Goal: Information Seeking & Learning: Learn about a topic

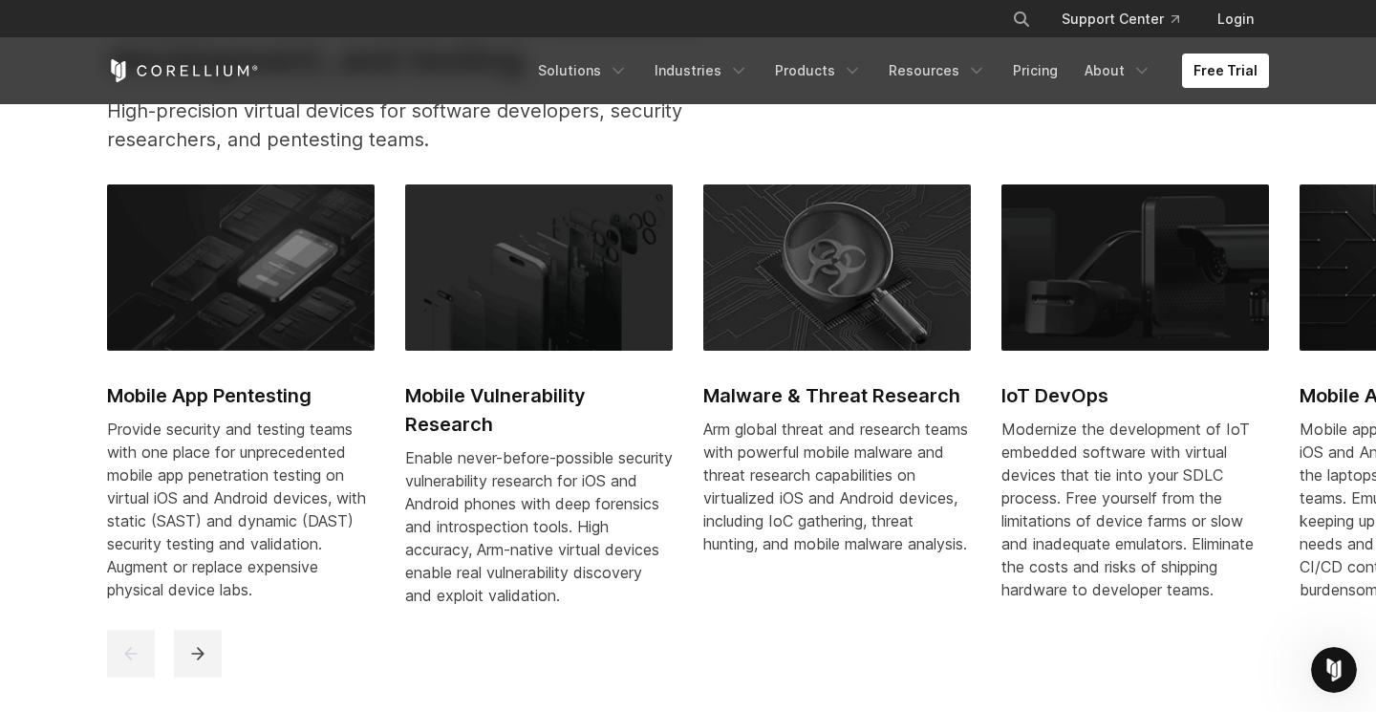
scroll to position [848, 0]
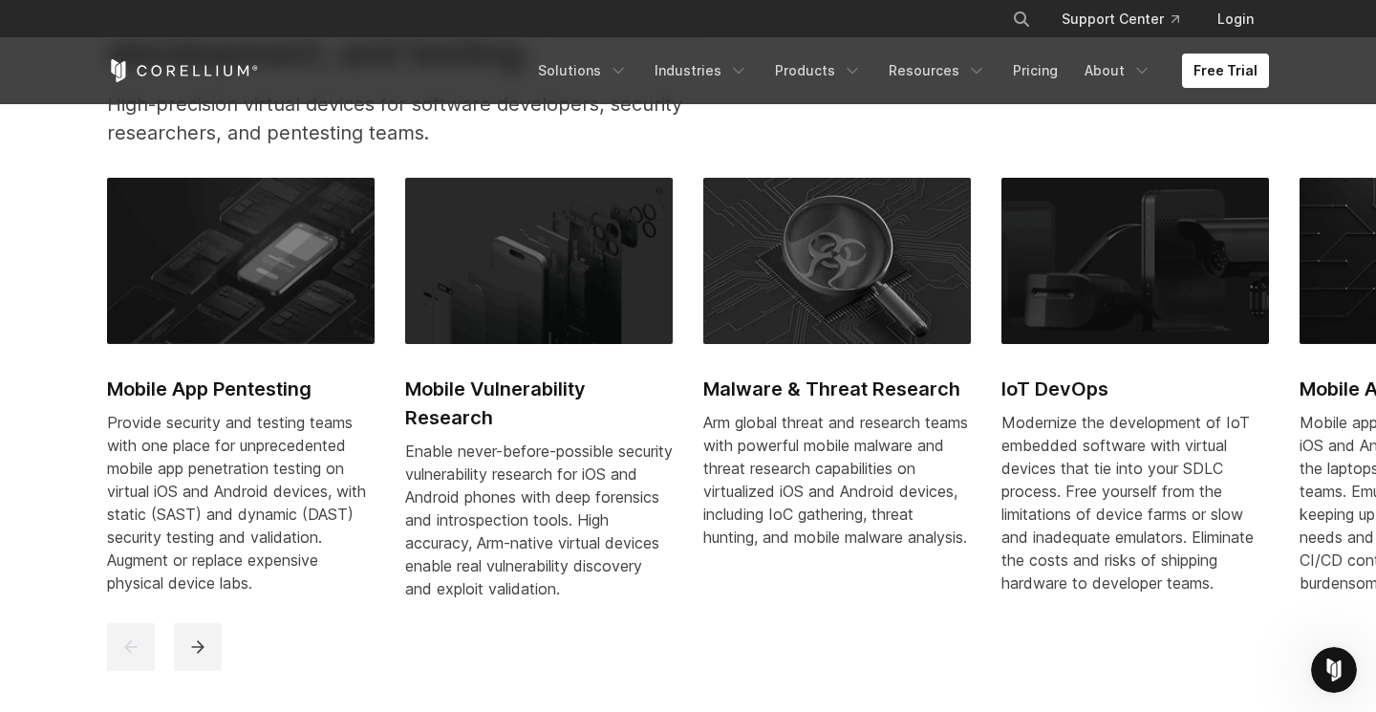
click at [199, 656] on icon "next" at bounding box center [197, 646] width 19 height 19
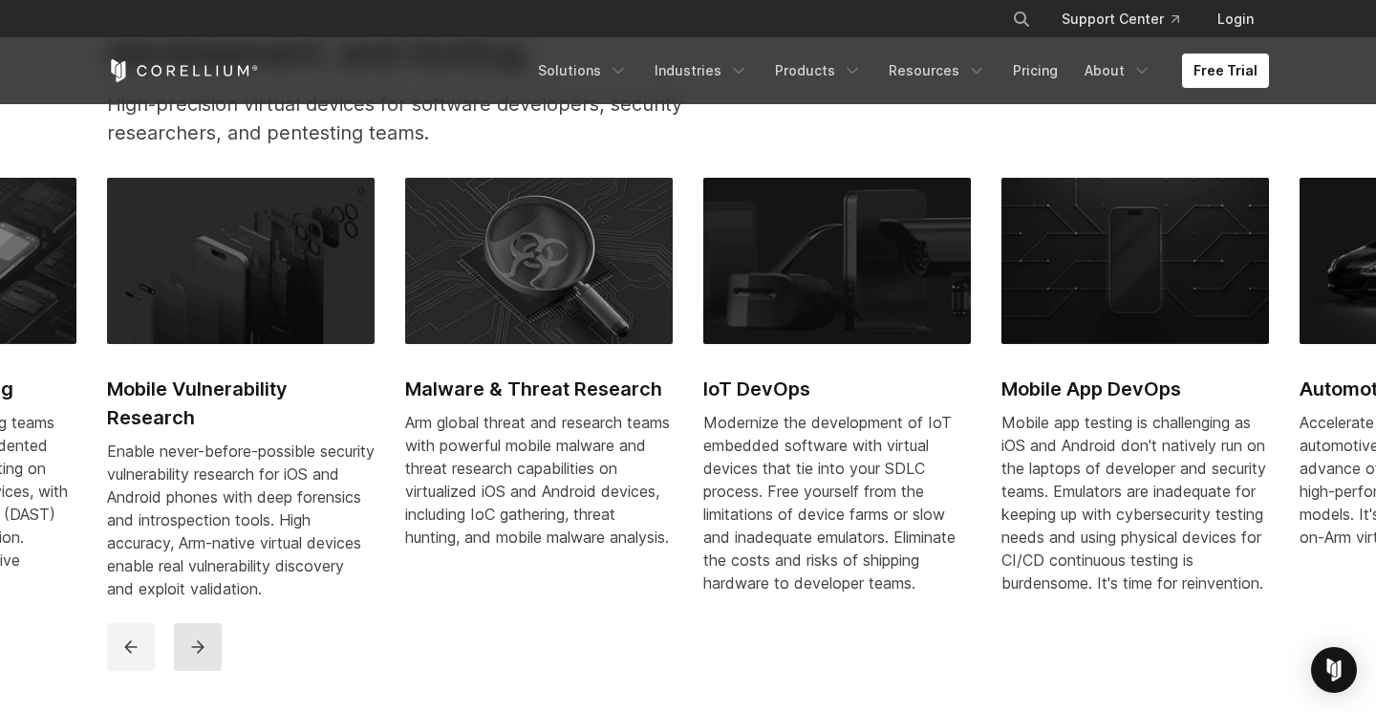
click at [199, 656] on icon "next" at bounding box center [197, 646] width 19 height 19
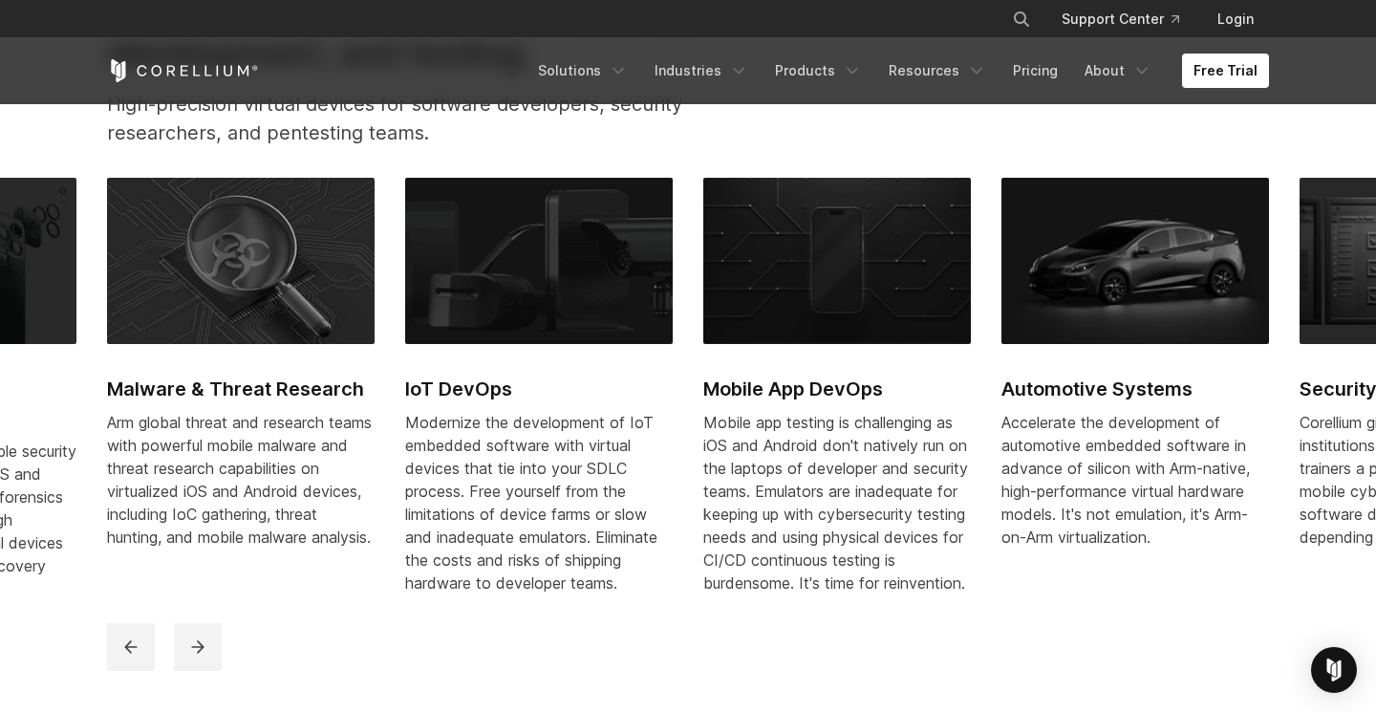
click at [1143, 276] on img at bounding box center [1134, 261] width 267 height 166
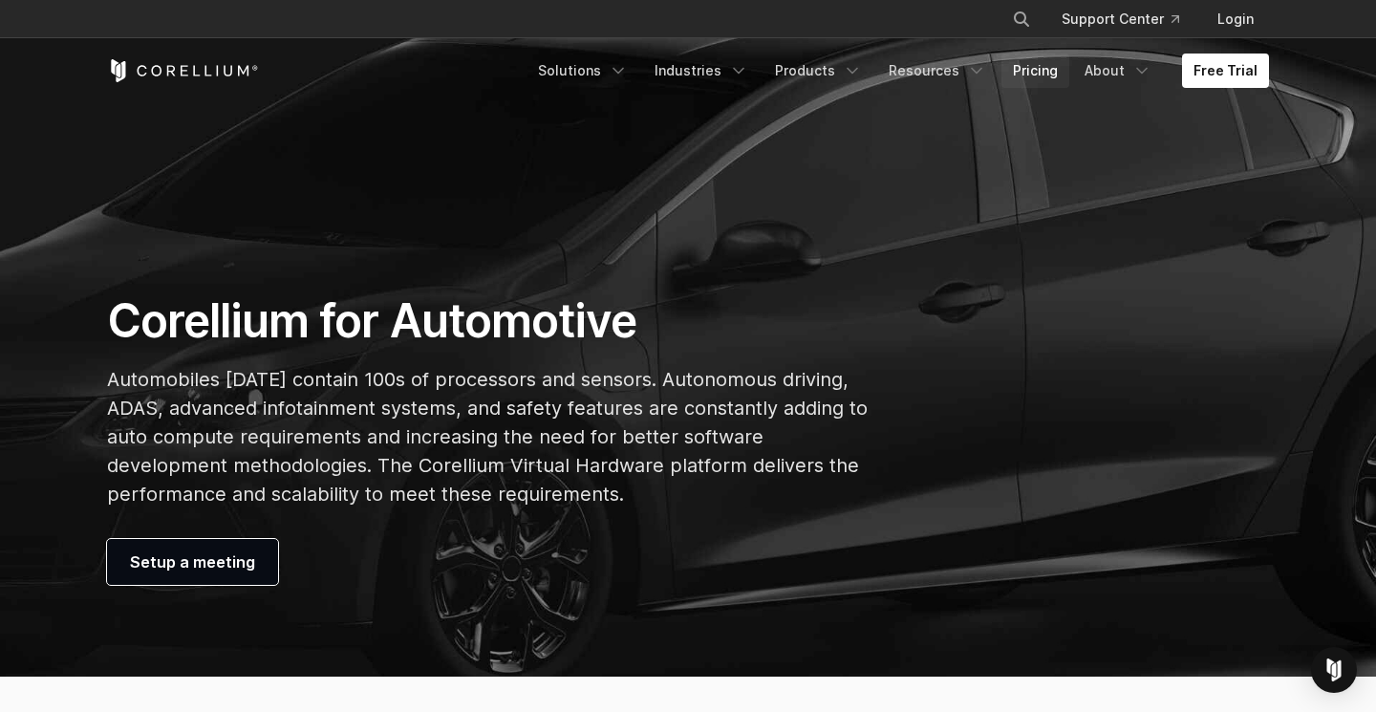
click at [1044, 68] on link "Pricing" at bounding box center [1035, 70] width 68 height 34
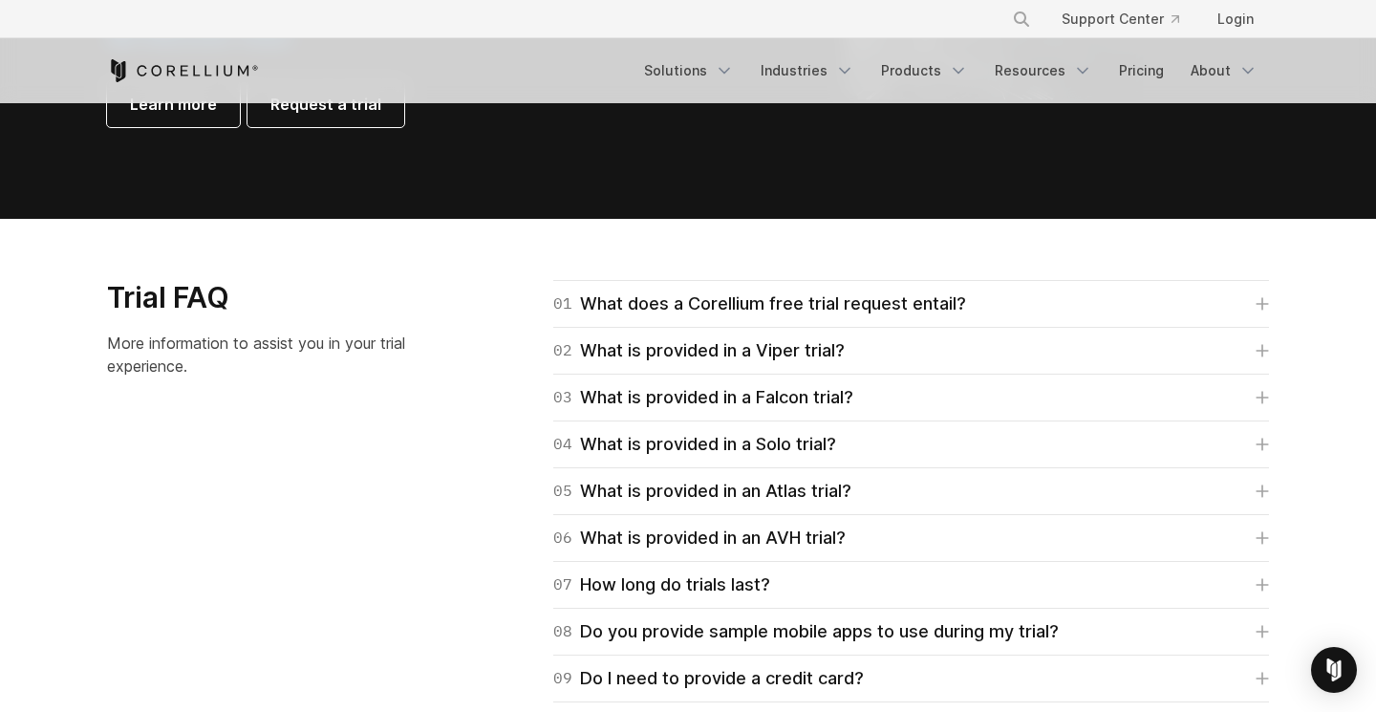
scroll to position [2597, 0]
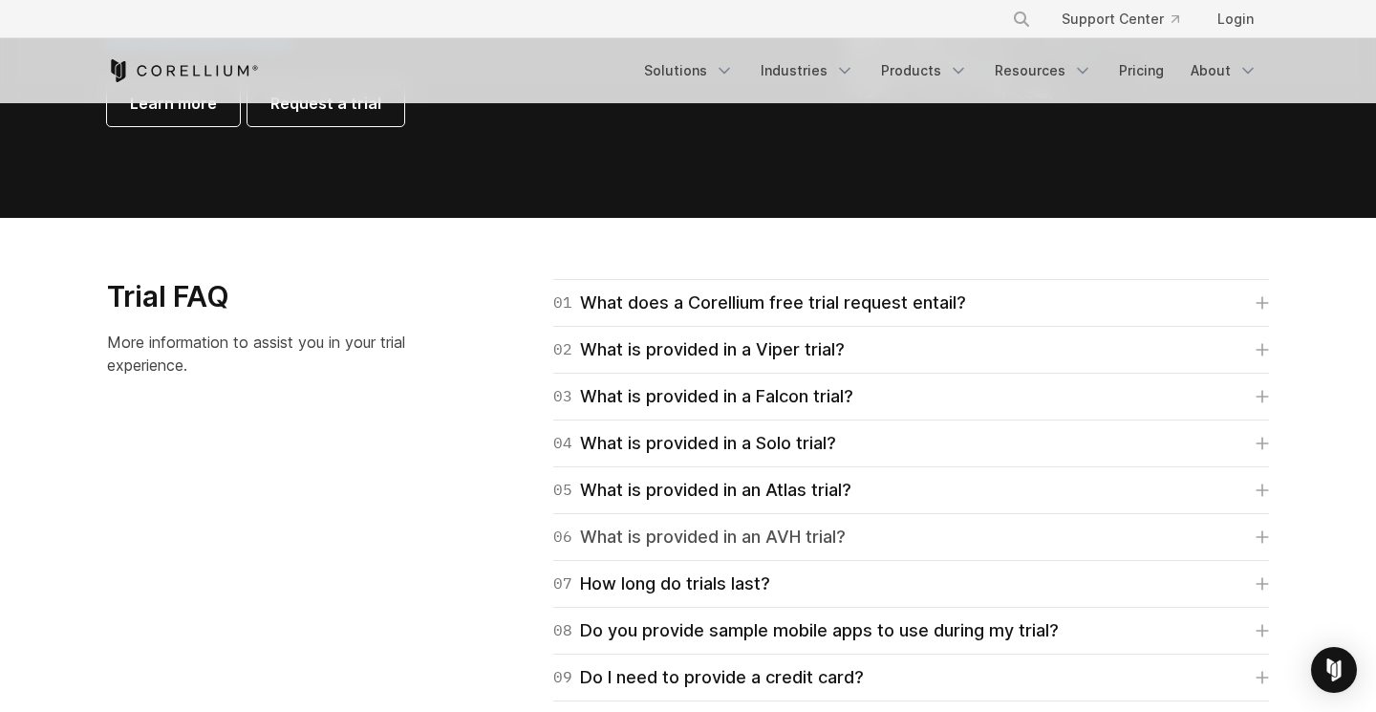
click at [1262, 537] on icon at bounding box center [1261, 537] width 11 height 11
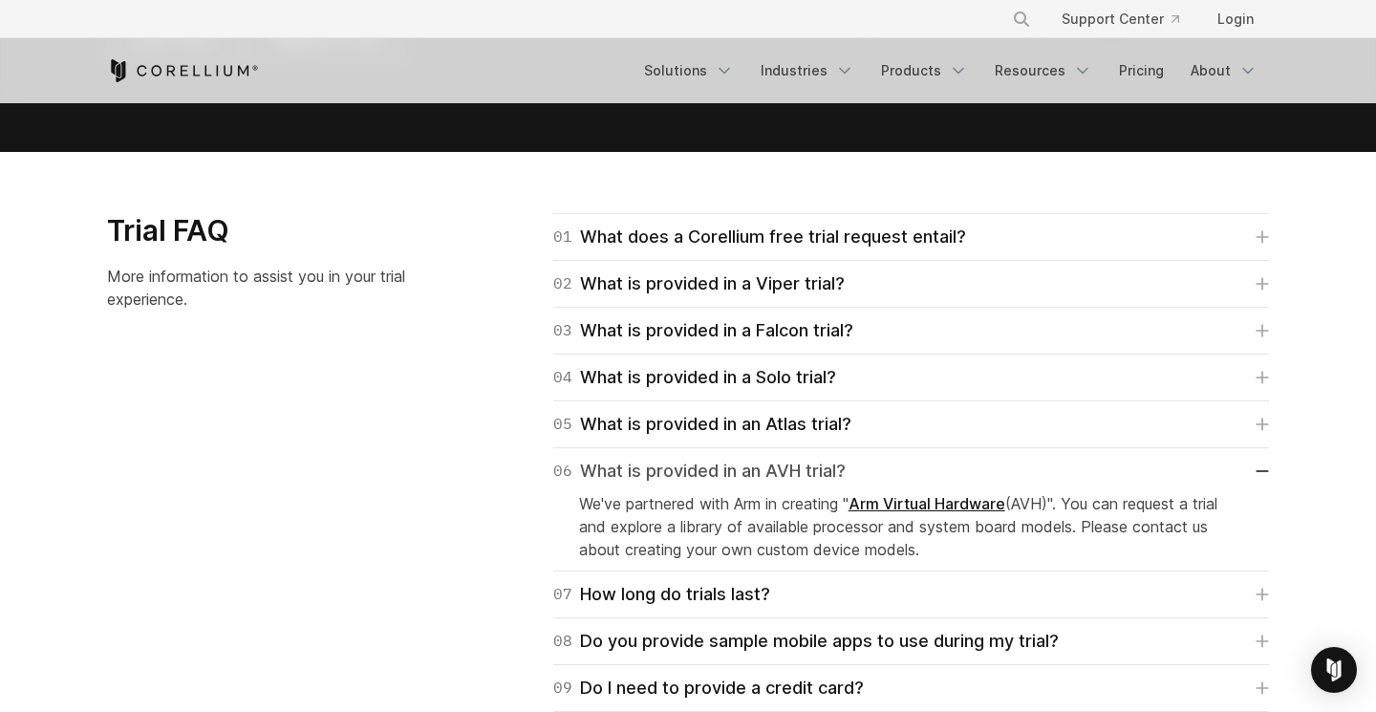
scroll to position [2665, 0]
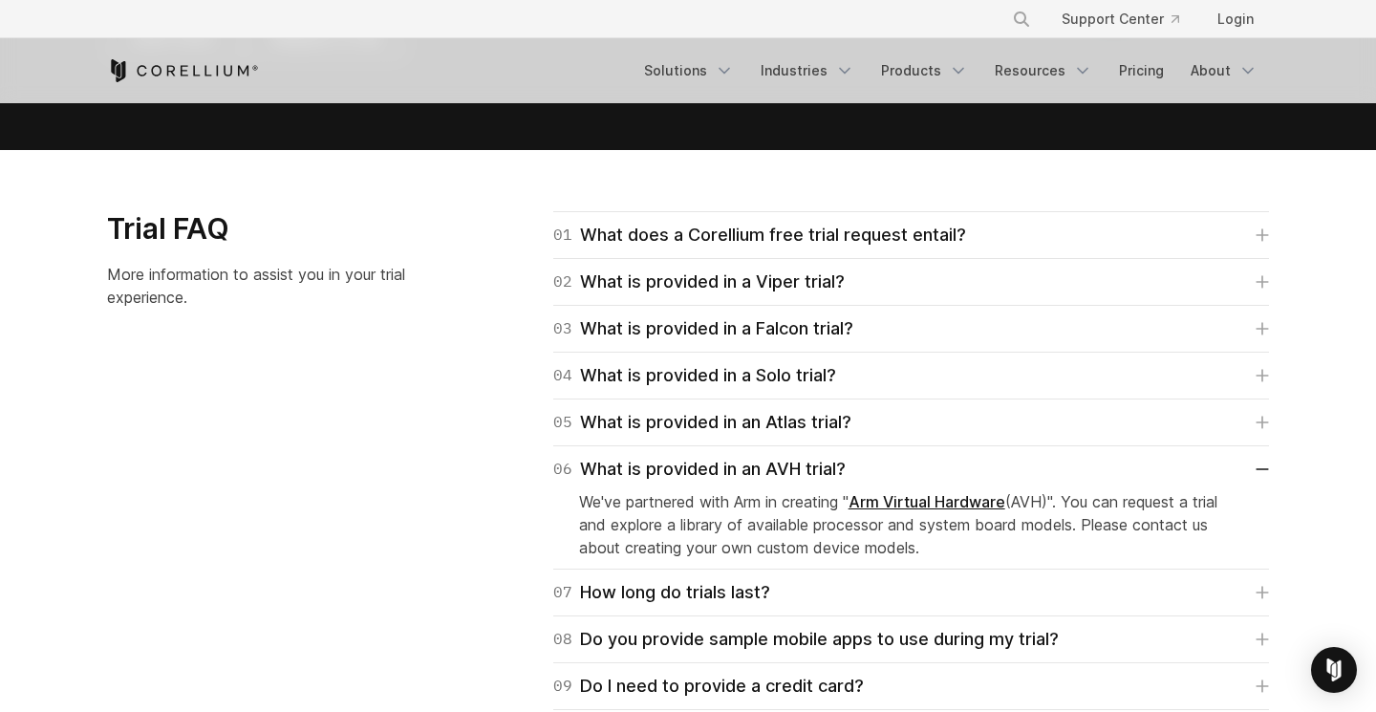
click at [974, 503] on link "Arm Virtual Hardware" at bounding box center [926, 501] width 157 height 19
